Goal: Task Accomplishment & Management: Manage account settings

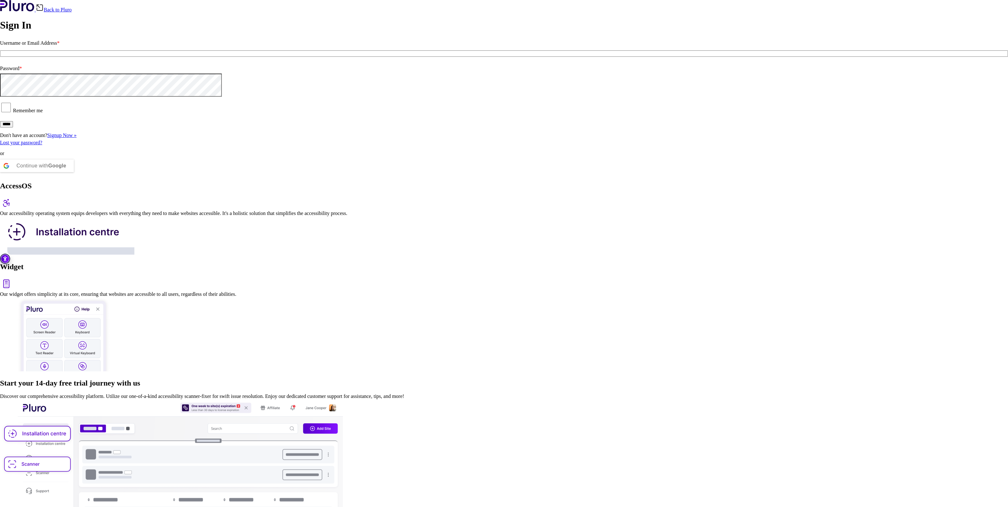
click at [66, 172] on div "Continue with Google" at bounding box center [41, 165] width 50 height 13
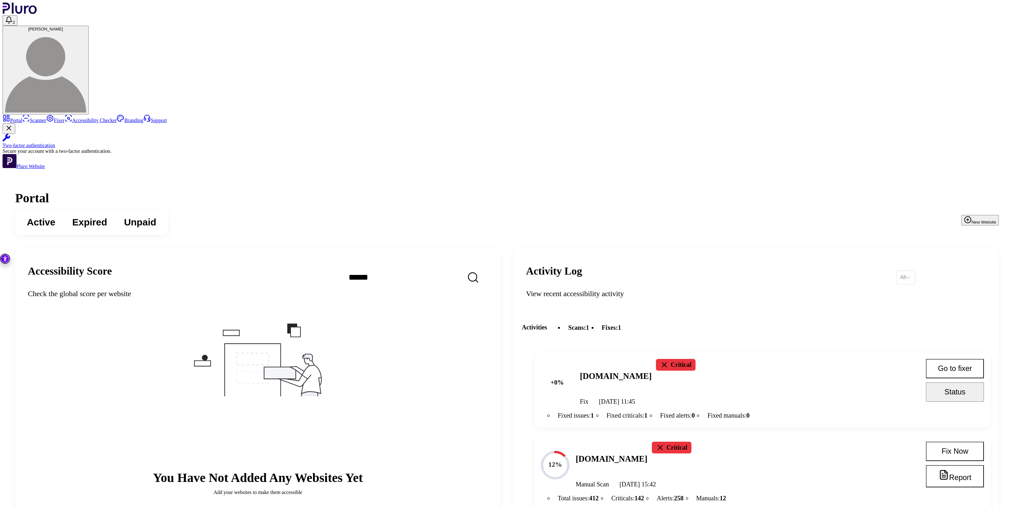
click at [63, 27] on span "Eran Shatzman" at bounding box center [45, 29] width 35 height 5
click at [960, 112] on link "Log out" at bounding box center [971, 108] width 22 height 5
